Goal: Find specific page/section: Find specific page/section

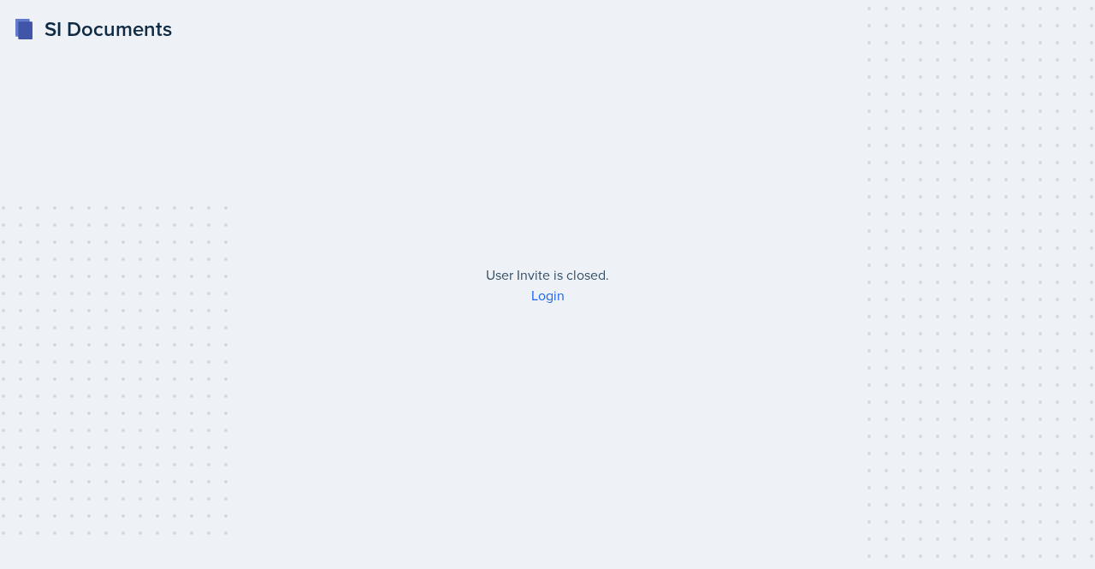
click at [528, 292] on div "Login" at bounding box center [548, 295] width 438 height 21
click at [548, 292] on link "Login" at bounding box center [547, 295] width 33 height 19
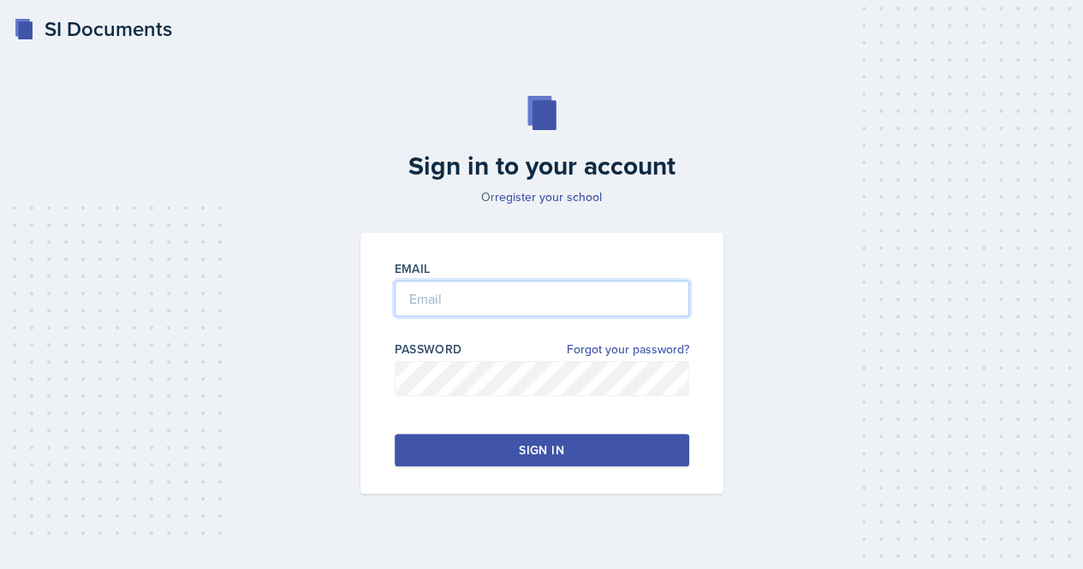
click at [489, 294] on input "email" at bounding box center [542, 299] width 294 height 36
type input "[EMAIL_ADDRESS][DOMAIN_NAME]"
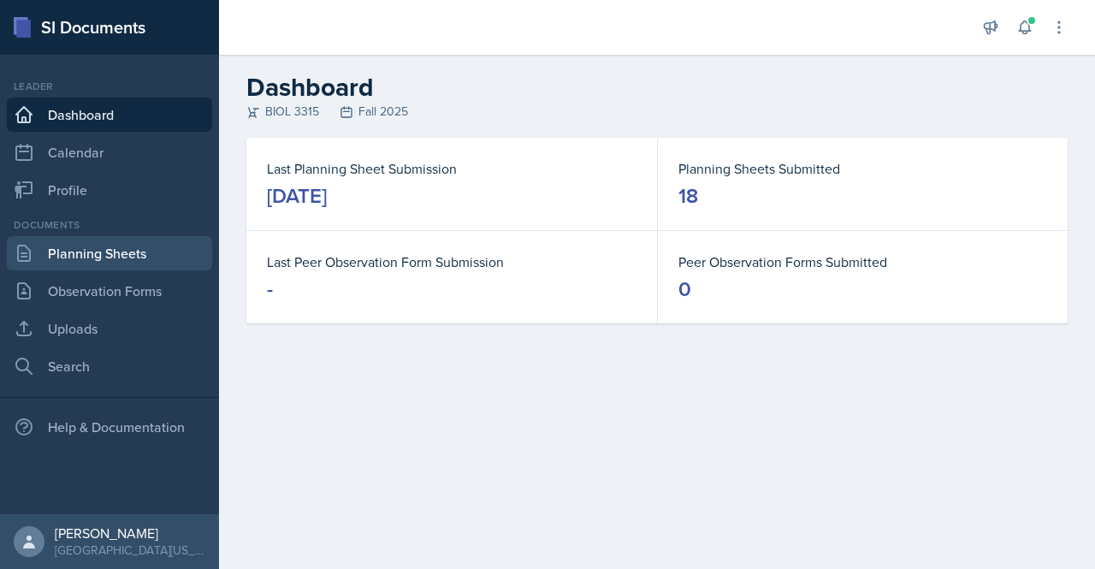
click at [51, 255] on link "Planning Sheets" at bounding box center [109, 253] width 205 height 34
